Goal: Information Seeking & Learning: Learn about a topic

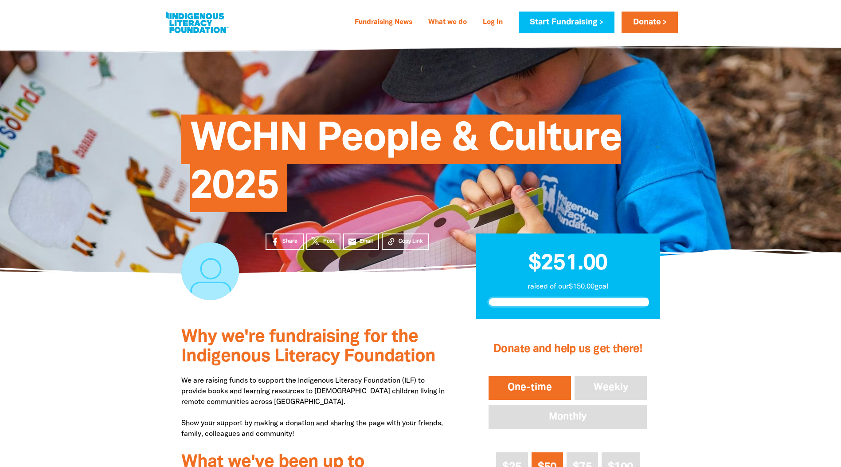
click at [679, 373] on div "Why we're fundraising for the Indigenous Literacy Foundation We are raising fun…" at bounding box center [421, 474] width 532 height 313
